Goal: Information Seeking & Learning: Learn about a topic

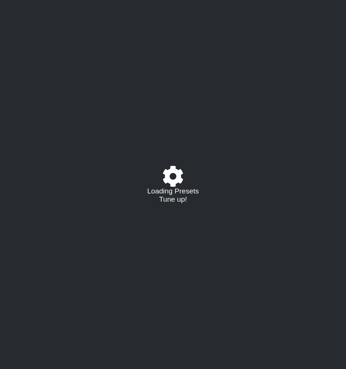
select select "C"
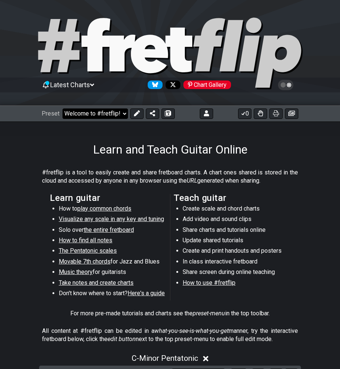
click at [102, 115] on select "Welcome to #fretflip! Initial Preset Custom Preset Minor Pentatonic Major Penta…" at bounding box center [96, 113] width 66 height 10
click at [63, 108] on select "Welcome to #fretflip! Initial Preset Custom Preset Minor Pentatonic Major Penta…" at bounding box center [96, 113] width 66 height 10
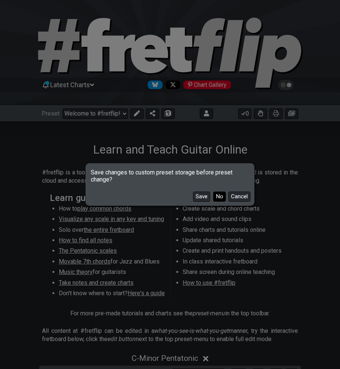
click at [219, 198] on button "No" at bounding box center [219, 196] width 13 height 10
select select "/user-defined"
select select "A"
select select "Testing 1, 3 and 4"
select select "C"
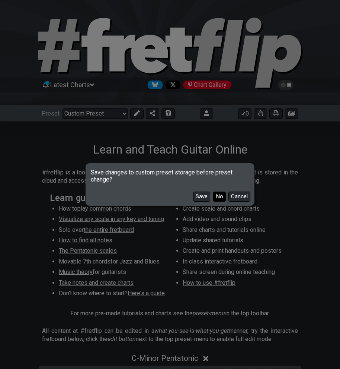
select select "C"
select select "A"
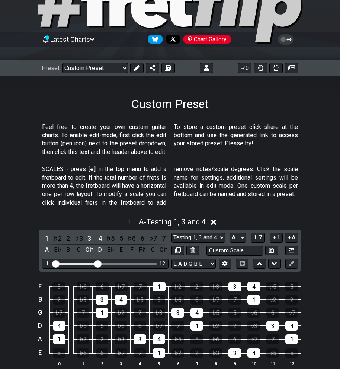
scroll to position [46, 0]
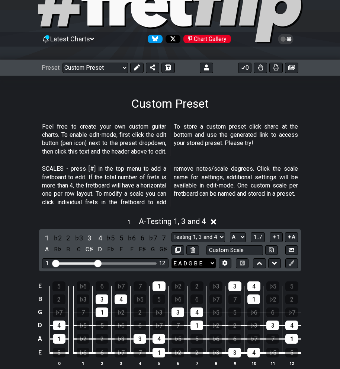
click at [210, 266] on select "E A D G B E E A D G B E E A D G B E B E A D F♯ B A D G C E A D A D G B E E♭ A♭ …" at bounding box center [194, 263] width 44 height 10
select select "E A D G C F"
click at [172, 258] on select "E A D G B E E A D G B E E A D G B E B E A D F♯ B A D G C E A D A D G B E E♭ A♭ …" at bounding box center [194, 263] width 44 height 10
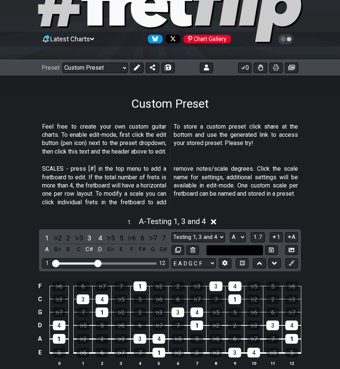
click at [251, 251] on input "text" at bounding box center [235, 250] width 57 height 10
type input "4ths"
click at [268, 250] on button at bounding box center [271, 250] width 13 height 10
select select "4ths"
click at [208, 204] on p "SCALES - press [#] in the top menu to add a fretboard to edit. If the total num…" at bounding box center [170, 186] width 256 height 42
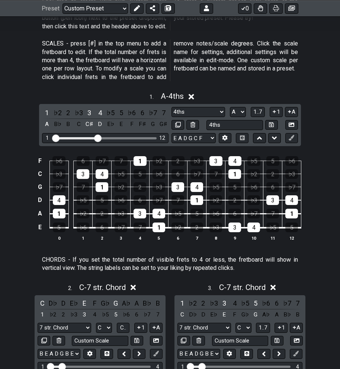
scroll to position [172, 0]
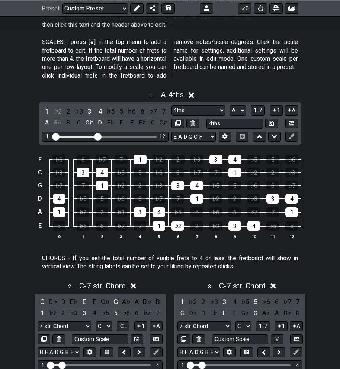
click at [175, 226] on div "♭2" at bounding box center [178, 226] width 13 height 10
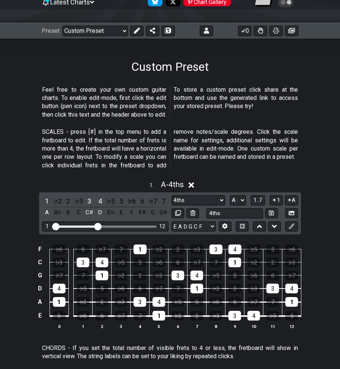
scroll to position [0, 0]
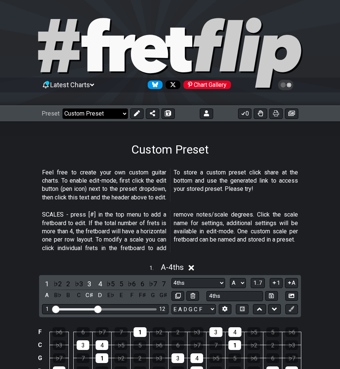
click at [114, 118] on select "Welcome to #fretflip! Initial Preset Custom Preset Minor Pentatonic Major Penta…" at bounding box center [96, 113] width 66 height 10
click at [63, 108] on select "Welcome to #fretflip! Initial Preset Custom Preset Minor Pentatonic Major Penta…" at bounding box center [96, 113] width 66 height 10
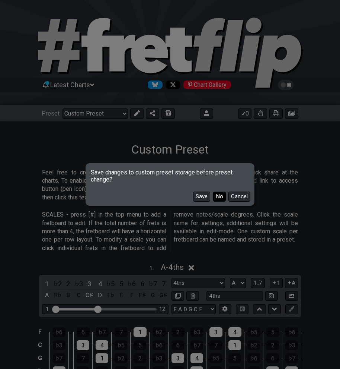
click at [222, 196] on button "No" at bounding box center [219, 196] width 13 height 10
select select "/welcome"
select select "C"
select select "E A D G B E"
select select "Minor Pentatonic"
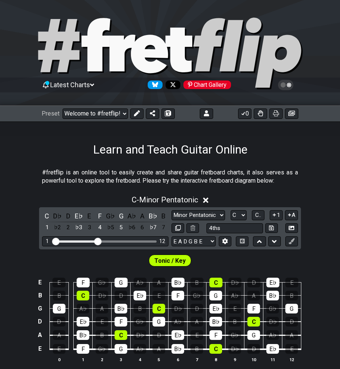
click at [114, 107] on div "Preset Welcome to #fretflip! Initial Preset Custom Preset Minor Pentatonic Majo…" at bounding box center [170, 113] width 340 height 16
click at [113, 109] on select "Welcome to #fretflip! Initial Preset Custom Preset Minor Pentatonic Major Penta…" at bounding box center [96, 113] width 66 height 10
click at [63, 108] on select "Welcome to #fretflip! Initial Preset Custom Preset Minor Pentatonic Major Penta…" at bounding box center [96, 113] width 66 height 10
select select "/beginner-guitar"
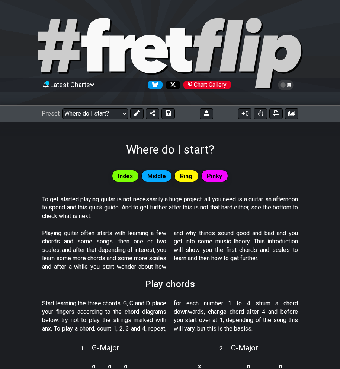
click at [122, 178] on span "Index" at bounding box center [125, 176] width 15 height 11
click at [158, 174] on span "Middle" at bounding box center [156, 176] width 19 height 11
click at [93, 108] on select "Welcome to #fretflip! Initial Preset Custom Preset Minor Pentatonic Major Penta…" at bounding box center [96, 113] width 66 height 10
click at [135, 109] on button at bounding box center [136, 113] width 13 height 10
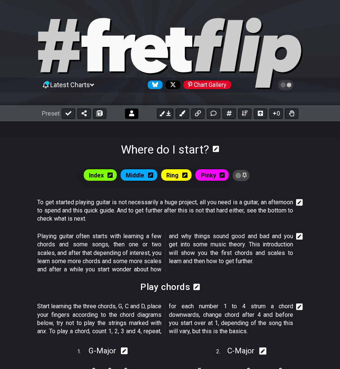
click at [126, 112] on button at bounding box center [131, 113] width 13 height 10
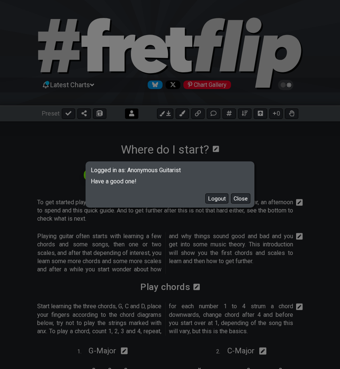
click at [126, 112] on div "Logged in as: Anonymous Guitarist Have a good one! Logout Close" at bounding box center [170, 184] width 340 height 369
click at [247, 200] on button "Close" at bounding box center [240, 198] width 19 height 10
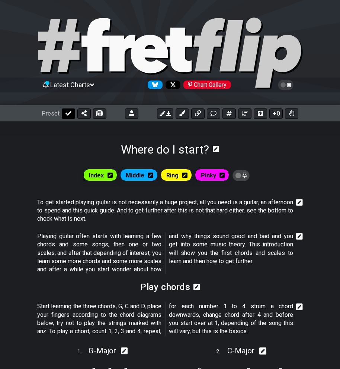
click at [67, 112] on icon at bounding box center [69, 113] width 6 height 6
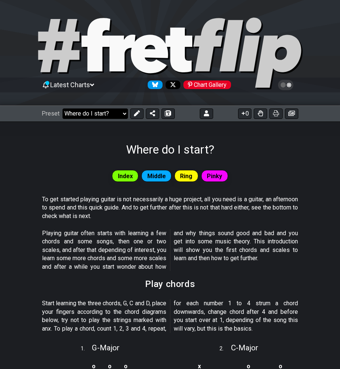
click at [119, 113] on select "Welcome to #fretflip! Initial Preset Custom Preset Minor Pentatonic Major Penta…" at bounding box center [96, 113] width 66 height 10
click at [63, 108] on select "Welcome to #fretflip! Initial Preset Custom Preset Minor Pentatonic Major Penta…" at bounding box center [96, 113] width 66 height 10
select select "/welcome"
select select "C"
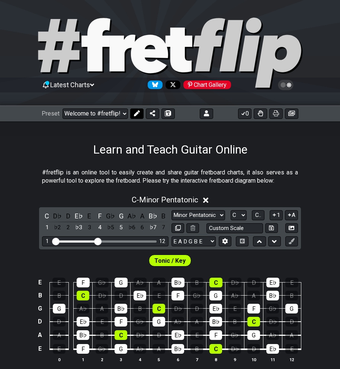
click at [135, 112] on icon at bounding box center [137, 113] width 6 height 6
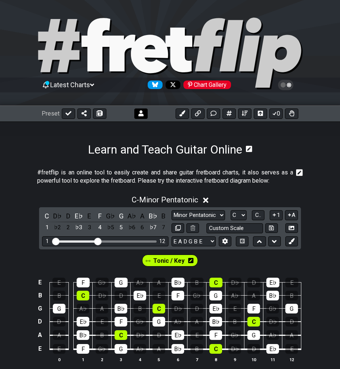
click at [140, 117] on button at bounding box center [140, 113] width 13 height 10
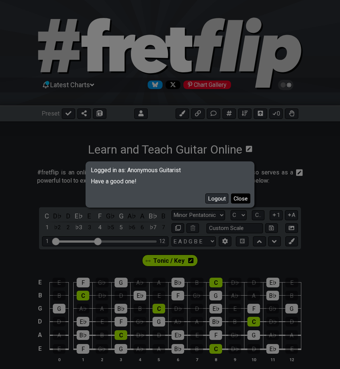
click at [242, 196] on button "Close" at bounding box center [240, 198] width 19 height 10
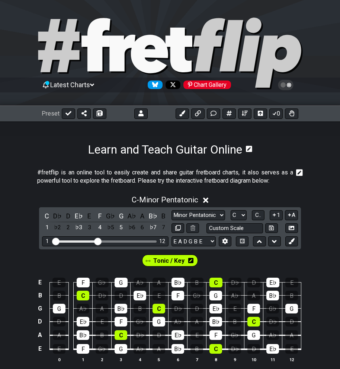
click at [206, 201] on icon at bounding box center [206, 200] width 6 height 8
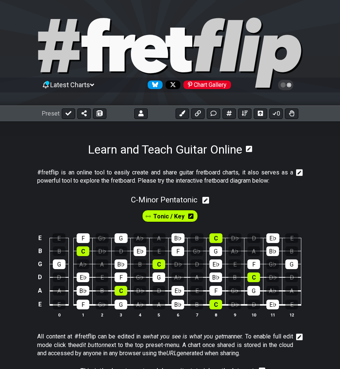
click at [203, 202] on div "C - Minor Pentatonic" at bounding box center [170, 198] width 340 height 14
select select "C"
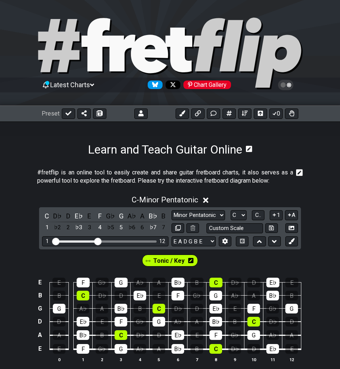
click at [206, 200] on icon at bounding box center [206, 200] width 6 height 8
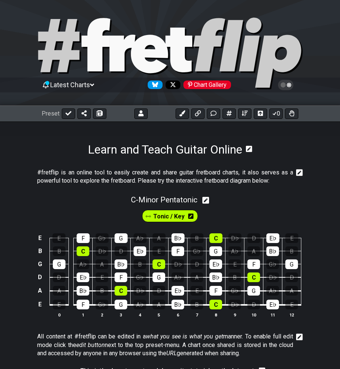
click at [209, 200] on icon at bounding box center [206, 200] width 7 height 7
select select "C"
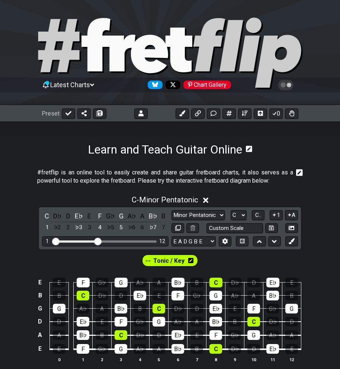
click at [209, 200] on icon at bounding box center [206, 200] width 6 height 8
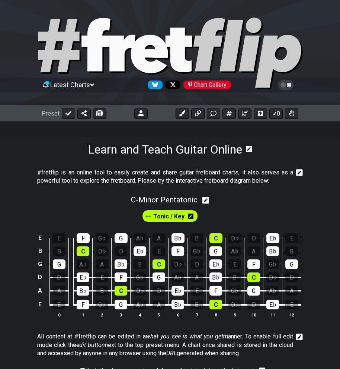
click at [191, 218] on icon at bounding box center [190, 215] width 5 height 5
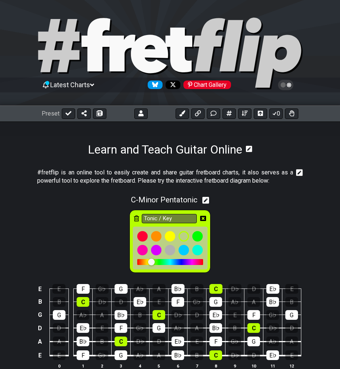
click at [273, 243] on div "Tonic / Key" at bounding box center [170, 240] width 340 height 70
click at [203, 214] on icon at bounding box center [203, 218] width 6 height 11
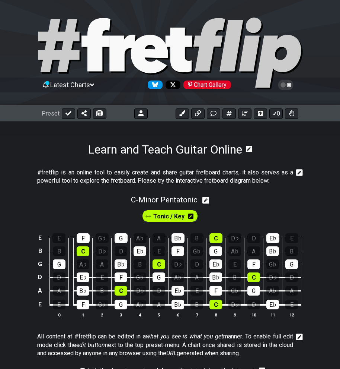
scroll to position [263, 0]
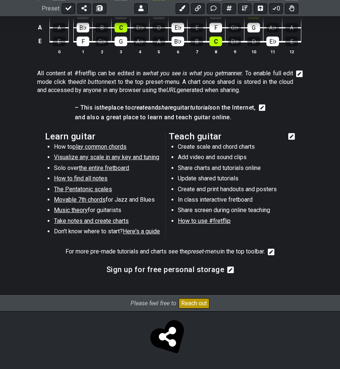
click at [298, 130] on section "Learn guitar How to play common chords Visualize any scale in any key and tunin…" at bounding box center [170, 186] width 340 height 115
click at [295, 133] on icon at bounding box center [292, 136] width 7 height 7
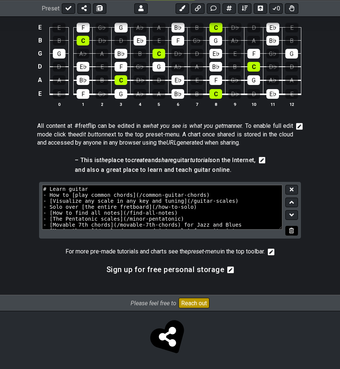
click at [293, 230] on icon at bounding box center [291, 231] width 5 height 6
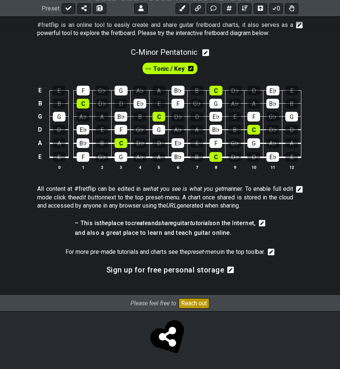
click at [230, 267] on icon at bounding box center [231, 269] width 7 height 7
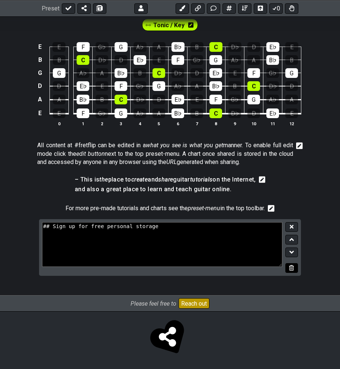
click at [295, 266] on button at bounding box center [292, 268] width 13 height 10
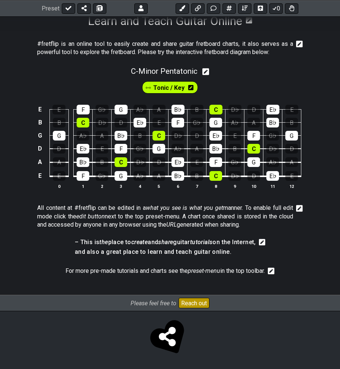
click at [275, 270] on icon at bounding box center [271, 270] width 7 height 7
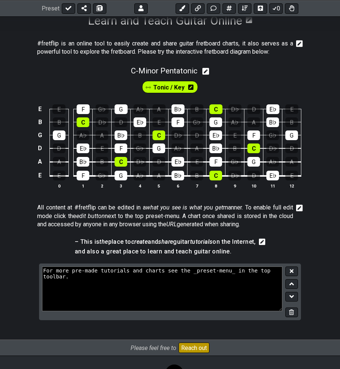
scroll to position [174, 0]
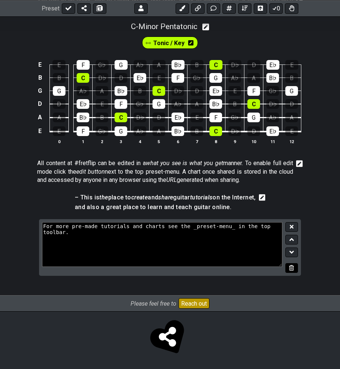
click at [293, 268] on icon at bounding box center [291, 268] width 5 height 6
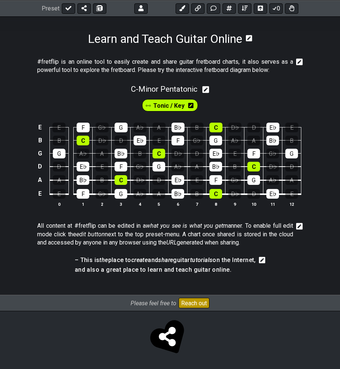
scroll to position [111, 0]
click at [266, 260] on icon at bounding box center [262, 260] width 7 height 7
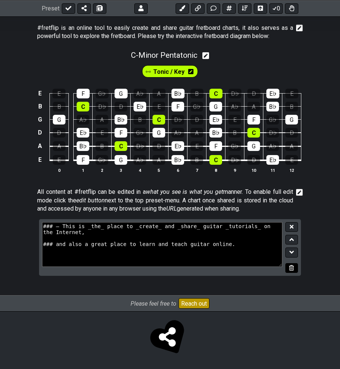
click at [295, 270] on button at bounding box center [292, 268] width 13 height 10
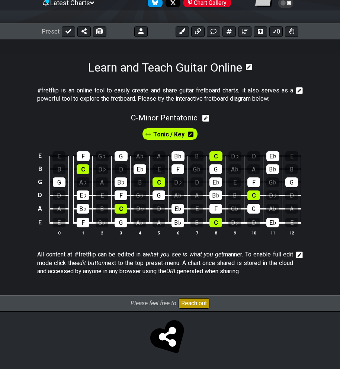
click at [300, 252] on icon at bounding box center [299, 254] width 7 height 7
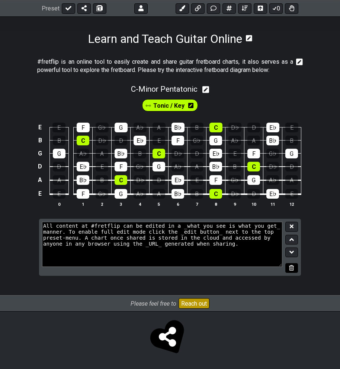
click at [290, 267] on icon at bounding box center [291, 268] width 5 height 6
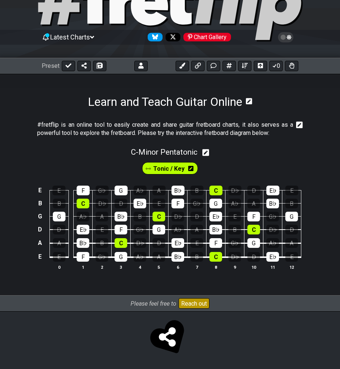
click at [209, 153] on icon at bounding box center [206, 152] width 7 height 7
select select "C"
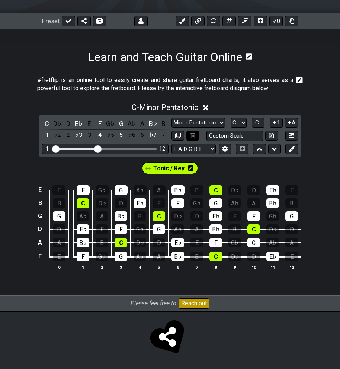
click at [194, 133] on icon at bounding box center [193, 136] width 5 height 6
click at [290, 89] on p "#fretflip is an online tool to easily create and share guitar fretboard charts,…" at bounding box center [165, 84] width 256 height 17
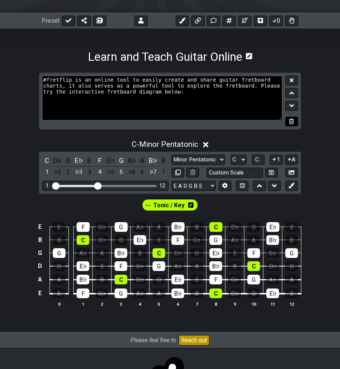
click at [293, 120] on icon at bounding box center [291, 121] width 5 height 6
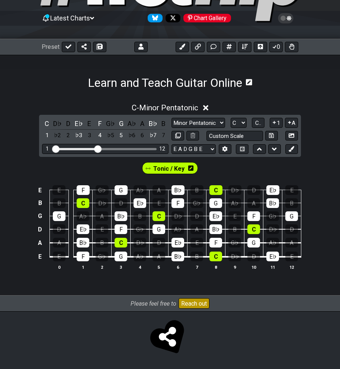
click at [250, 79] on icon at bounding box center [249, 82] width 6 height 6
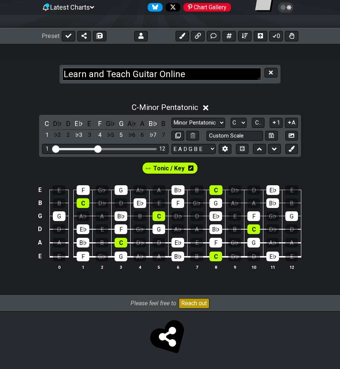
click at [306, 90] on div "C - Minor Pentatonic C D♭ D E♭ E F G♭ G A♭ A B♭ B 1 ♭2 2 ♭3 3 4 ♭5 5 ♭6 6 ♭7 7 …" at bounding box center [170, 192] width 340 height 206
